Goal: Navigation & Orientation: Find specific page/section

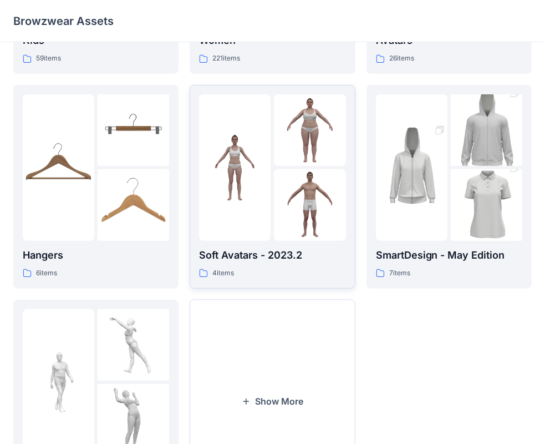
scroll to position [164, 0]
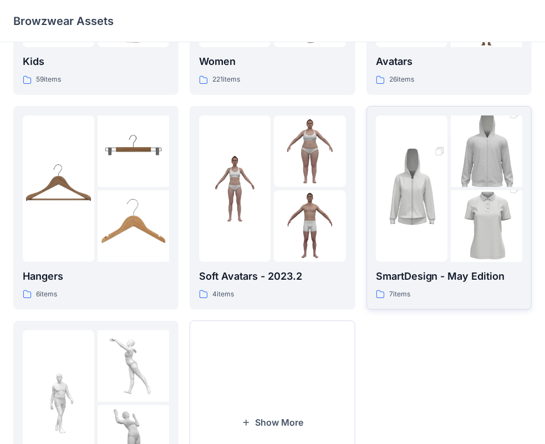
click at [437, 221] on img at bounding box center [412, 189] width 72 height 108
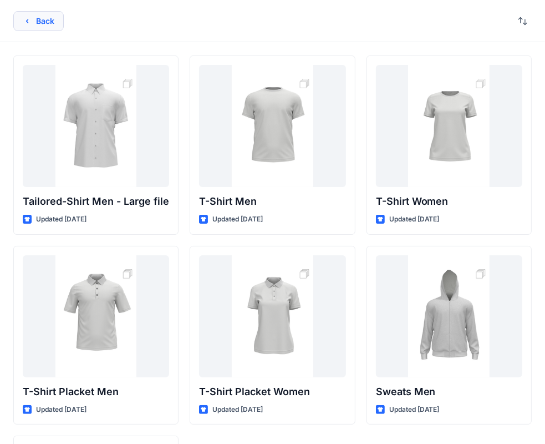
click at [27, 27] on button "Back" at bounding box center [38, 21] width 50 height 20
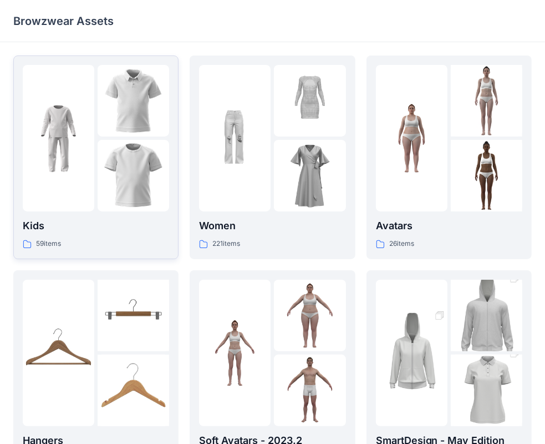
click at [84, 157] on img at bounding box center [59, 139] width 72 height 72
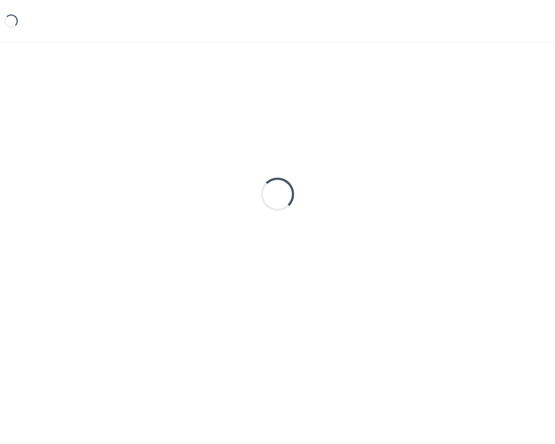
click at [84, 157] on div "Loading..." at bounding box center [277, 193] width 528 height 277
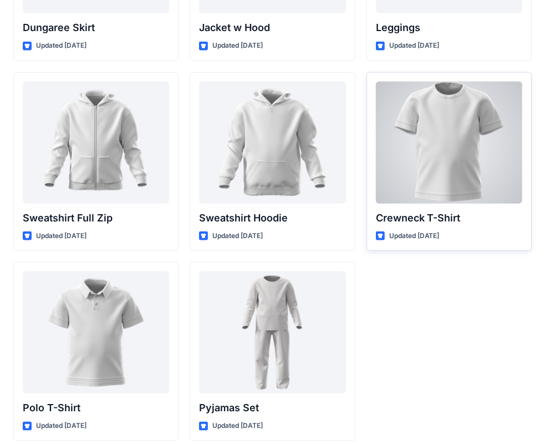
scroll to position [3409, 0]
